Goal: Information Seeking & Learning: Find specific page/section

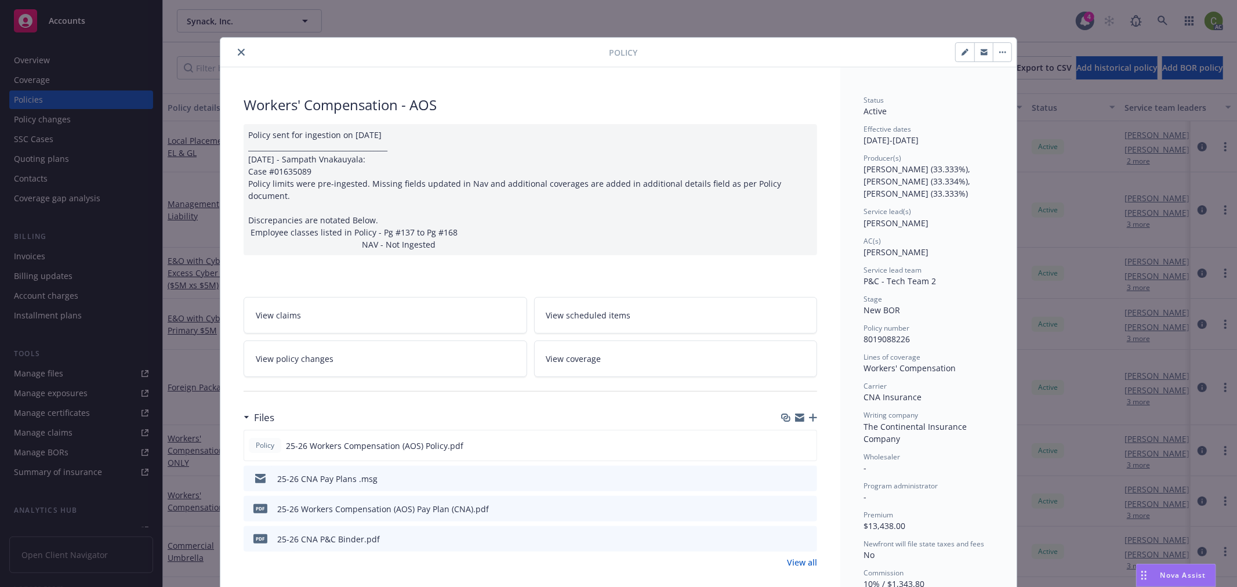
click at [238, 49] on icon "close" at bounding box center [241, 52] width 7 height 7
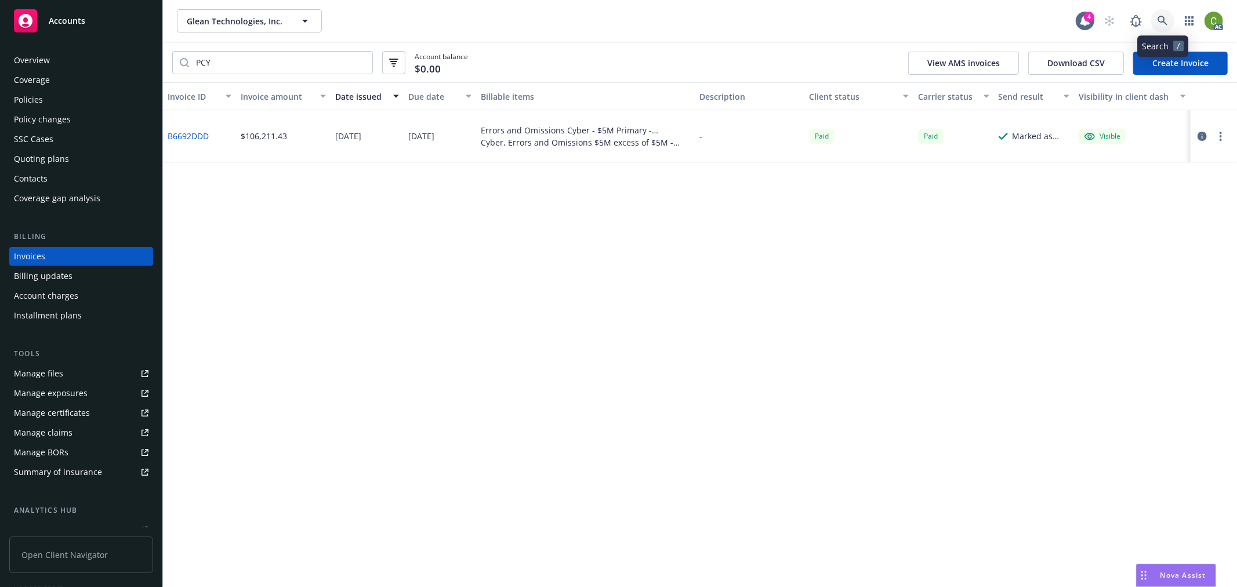
drag, startPoint x: 1162, startPoint y: 21, endPoint x: 1154, endPoint y: 54, distance: 33.6
click at [1162, 20] on icon at bounding box center [1162, 21] width 10 height 10
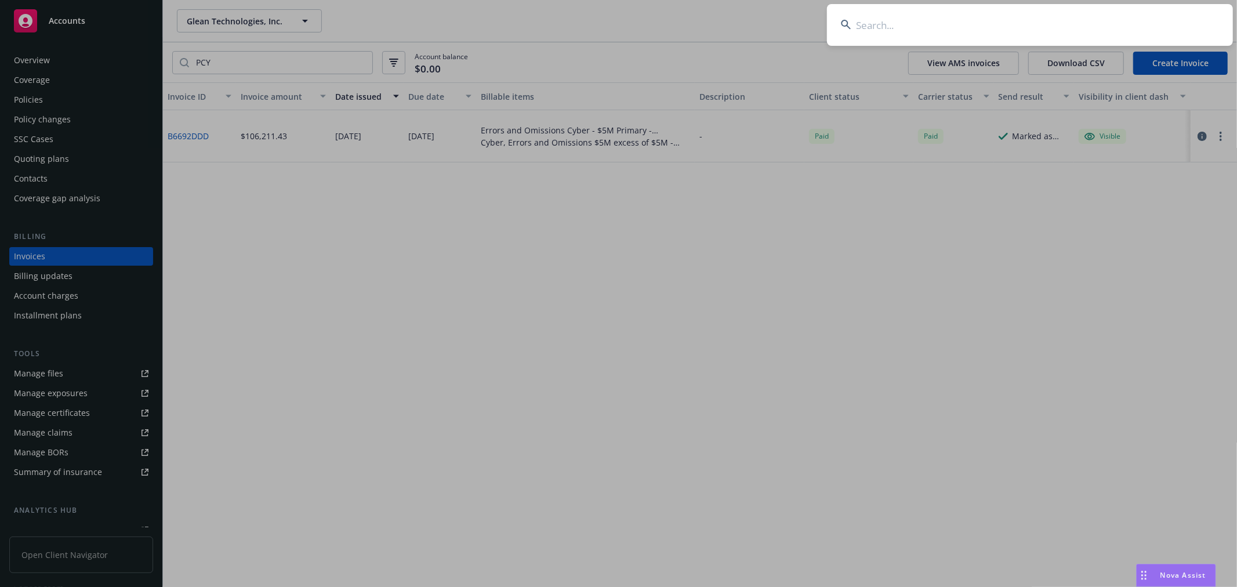
type input "j"
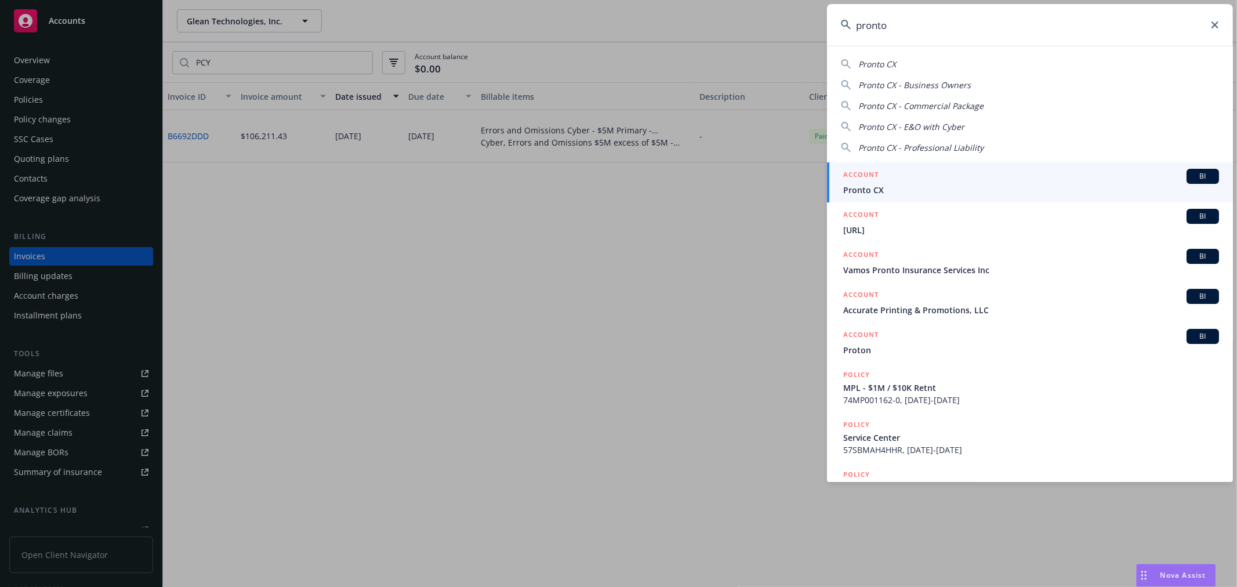
type input "pronto"
click at [894, 228] on span "Pronto.ai" at bounding box center [1031, 230] width 376 height 12
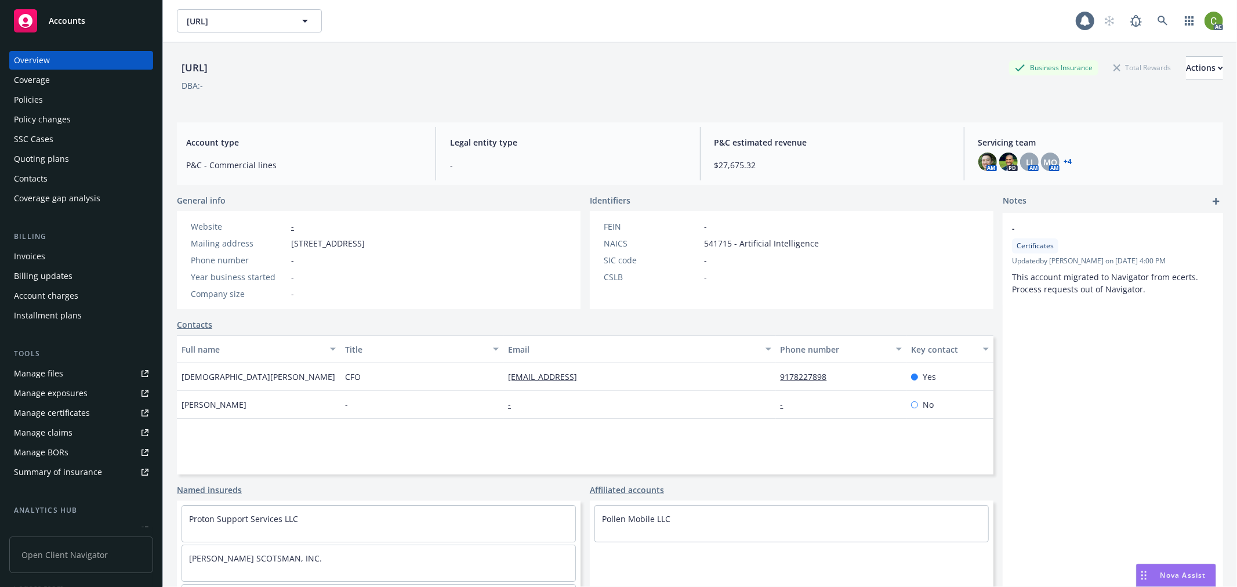
click at [74, 253] on div "Invoices" at bounding box center [81, 256] width 134 height 19
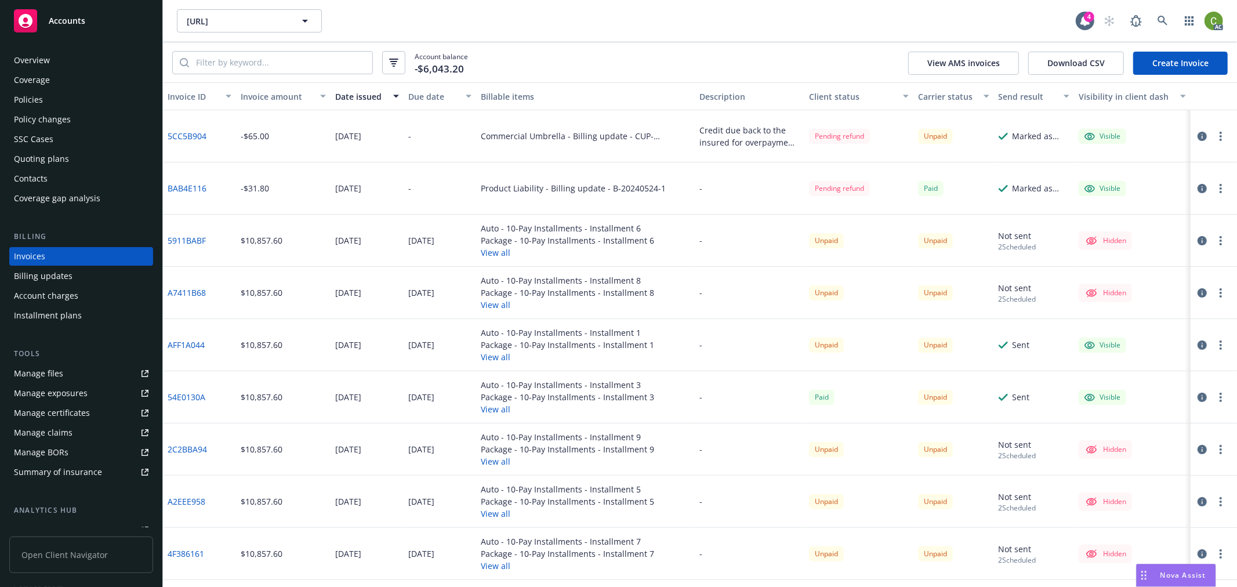
click at [418, 100] on div "Due date" at bounding box center [433, 96] width 51 height 12
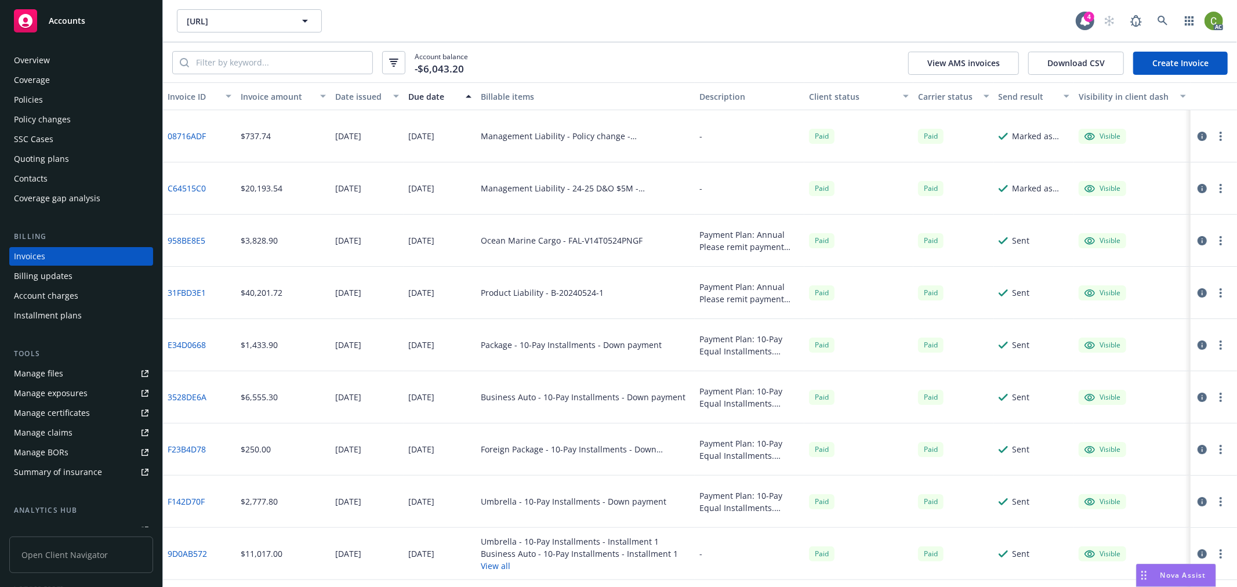
click at [428, 100] on div "Due date" at bounding box center [433, 96] width 51 height 12
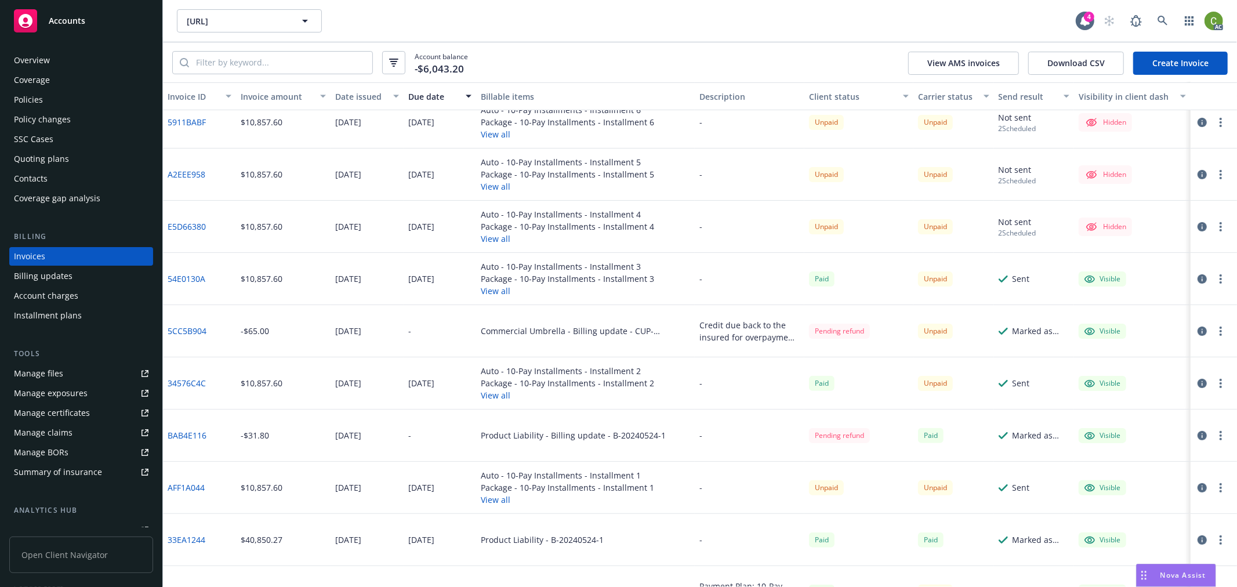
scroll to position [193, 0]
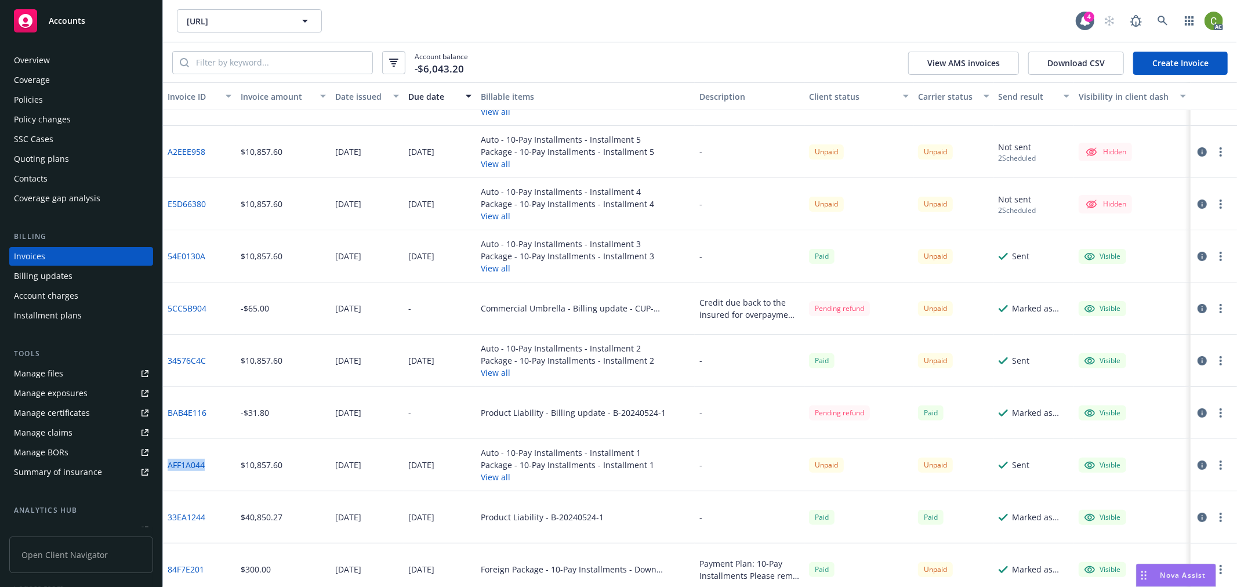
drag, startPoint x: 208, startPoint y: 474, endPoint x: 166, endPoint y: 474, distance: 41.7
click at [166, 474] on div "AFF1A044" at bounding box center [199, 465] width 73 height 52
copy link "AFF1A044"
